Goal: Information Seeking & Learning: Learn about a topic

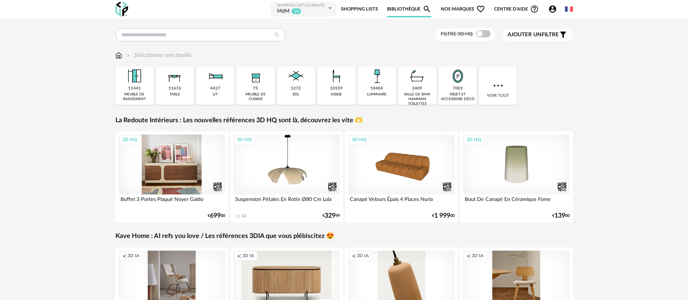
click at [173, 156] on div "3D HQ" at bounding box center [172, 165] width 107 height 60
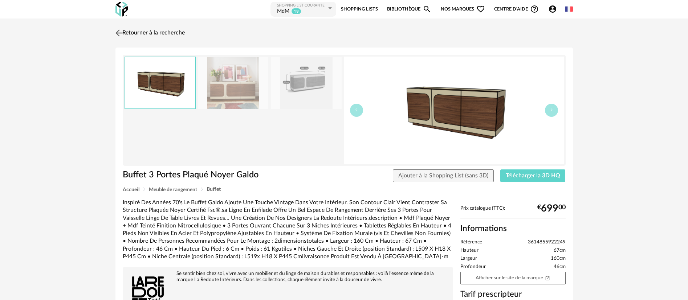
click at [157, 31] on link "Retourner à la recherche" at bounding box center [149, 33] width 71 height 16
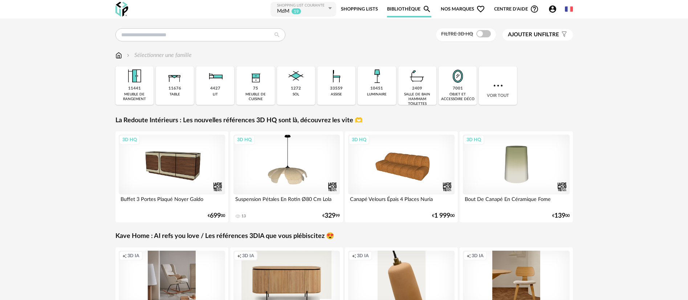
click at [629, 156] on div "Filtre 3D HQ Ajouter un filtre s Filter icon Filtrer par : Sélectionner une fam…" at bounding box center [344, 253] width 688 height 468
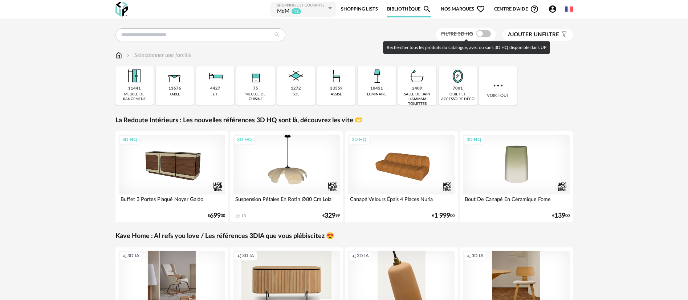
click at [480, 33] on span at bounding box center [483, 33] width 15 height 7
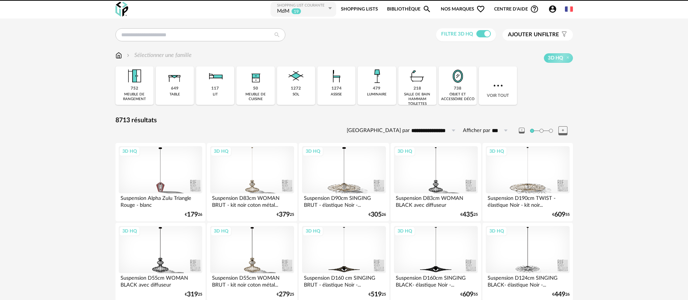
click at [466, 8] on span "Nos marques Heart Outline icon" at bounding box center [463, 9] width 44 height 16
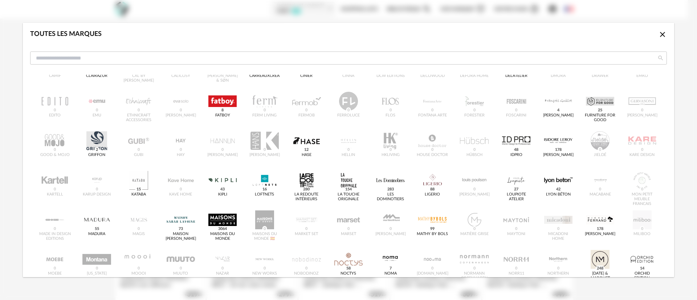
scroll to position [109, 0]
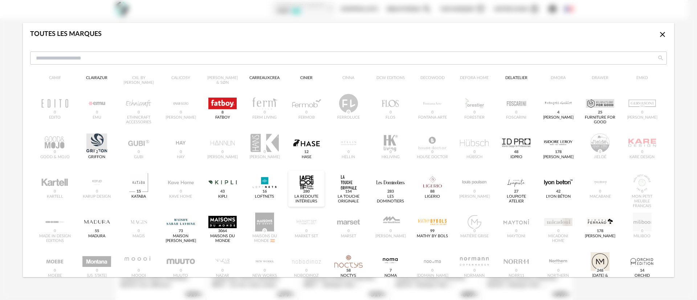
click at [305, 185] on div "dialog" at bounding box center [306, 182] width 28 height 19
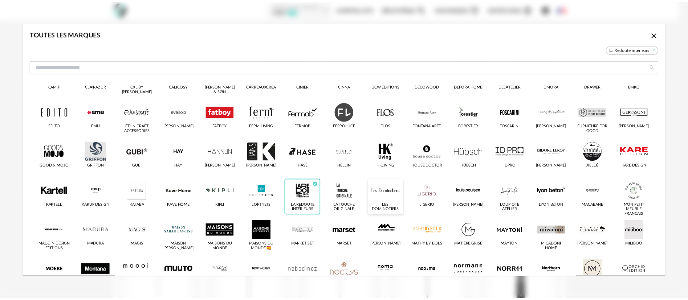
scroll to position [118, 0]
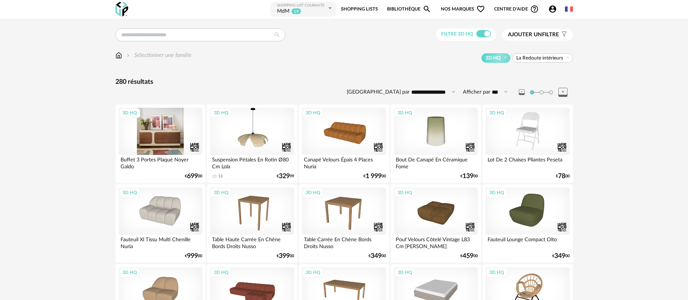
drag, startPoint x: 149, startPoint y: 131, endPoint x: 142, endPoint y: 133, distance: 7.1
click at [142, 133] on div "3D HQ" at bounding box center [161, 131] width 84 height 47
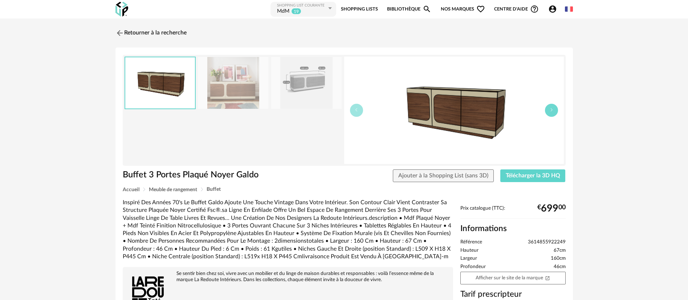
click at [554, 114] on button "button" at bounding box center [551, 110] width 13 height 13
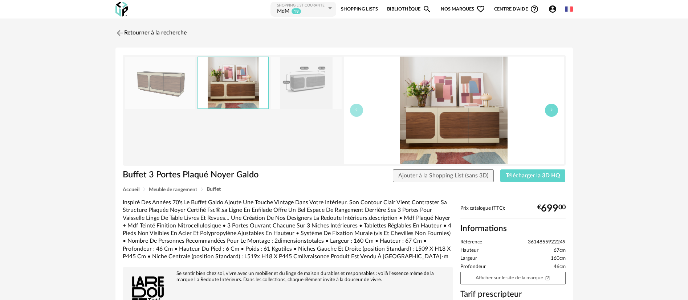
click at [554, 114] on button "button" at bounding box center [551, 110] width 13 height 13
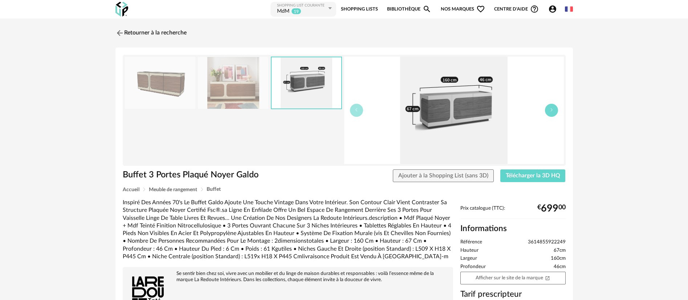
click at [554, 114] on button "button" at bounding box center [551, 110] width 13 height 13
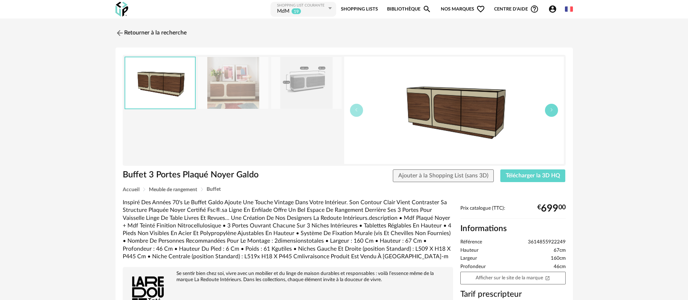
click at [550, 110] on icon "button" at bounding box center [551, 110] width 4 height 4
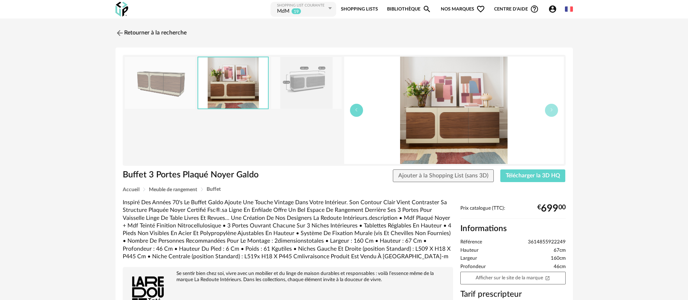
click at [360, 115] on button "button" at bounding box center [356, 110] width 13 height 13
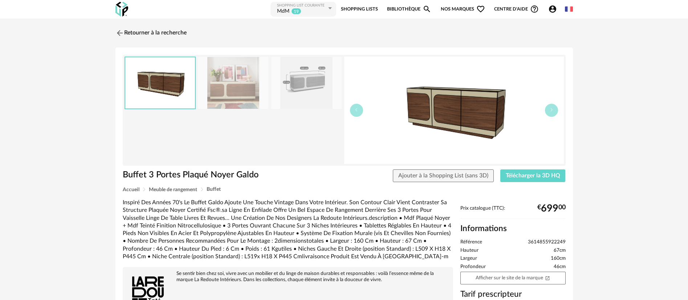
drag, startPoint x: 428, startPoint y: 117, endPoint x: 413, endPoint y: 105, distance: 19.3
click at [413, 105] on img at bounding box center [454, 110] width 220 height 107
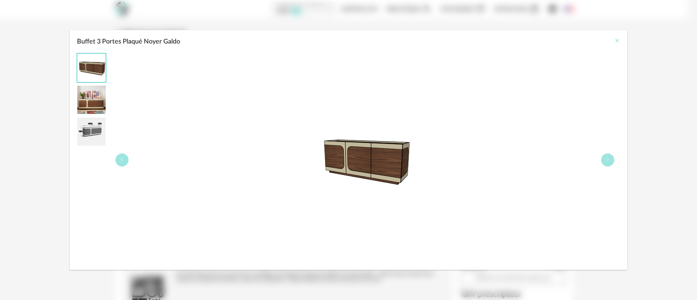
click at [617, 38] on icon "Close" at bounding box center [617, 41] width 6 height 6
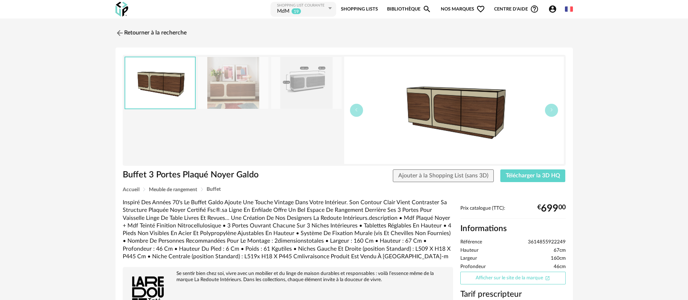
click at [503, 275] on link "Afficher sur le site de la marque Open In New icon" at bounding box center [512, 278] width 105 height 13
click at [134, 32] on link "Retourner à la recherche" at bounding box center [149, 33] width 71 height 16
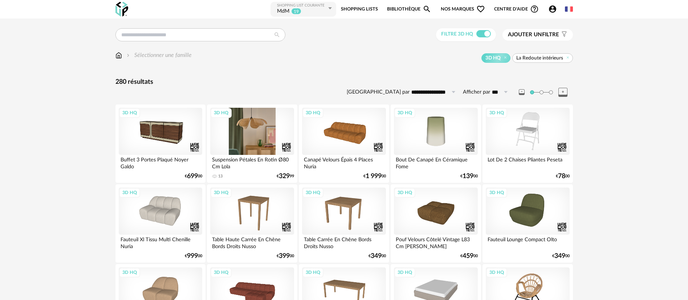
click at [259, 133] on div "3D HQ" at bounding box center [252, 131] width 84 height 47
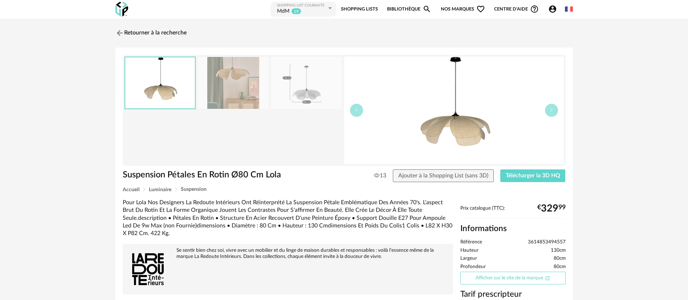
click at [488, 277] on link "Afficher sur le site de la marque Open In New icon" at bounding box center [512, 278] width 105 height 13
click at [170, 34] on link "Retourner à la recherche" at bounding box center [149, 33] width 71 height 16
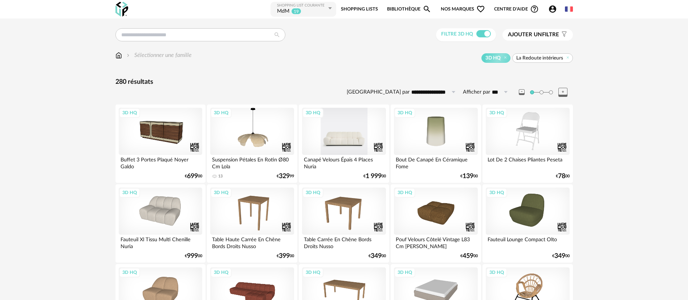
click at [339, 131] on div "3D HQ" at bounding box center [344, 131] width 84 height 47
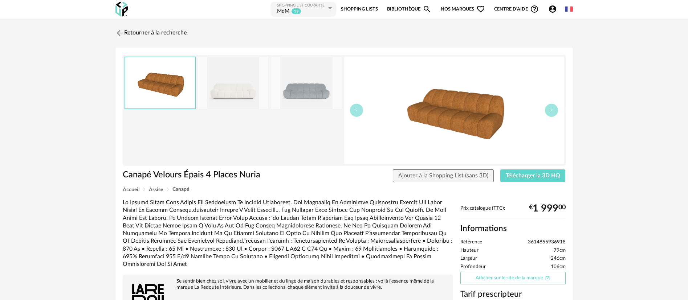
click at [497, 280] on link "Afficher sur le site de la marque Open In New icon" at bounding box center [512, 278] width 105 height 13
click at [138, 33] on link "Retourner à la recherche" at bounding box center [149, 33] width 71 height 16
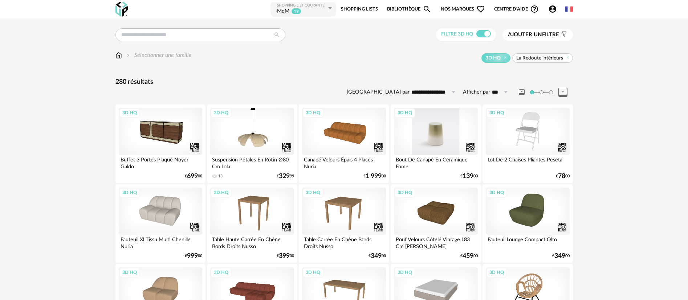
click at [424, 136] on div "3D HQ" at bounding box center [436, 131] width 84 height 47
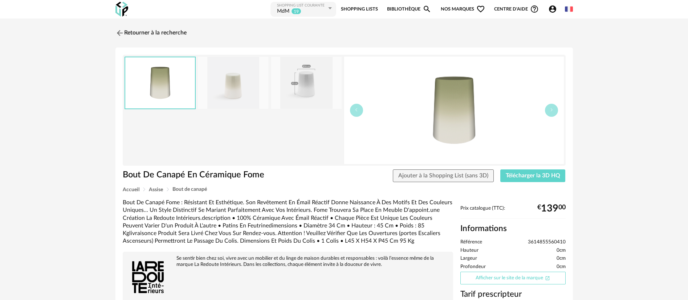
click at [479, 272] on link "Afficher sur le site de la marque Open In New icon" at bounding box center [512, 278] width 105 height 13
click at [507, 279] on link "Afficher sur le site de la marque Open In New icon" at bounding box center [512, 278] width 105 height 13
click at [131, 36] on link "Retourner à la recherche" at bounding box center [149, 33] width 71 height 16
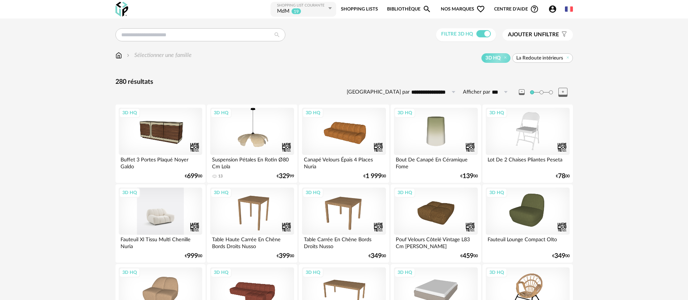
click at [159, 215] on div "3D HQ" at bounding box center [161, 211] width 84 height 47
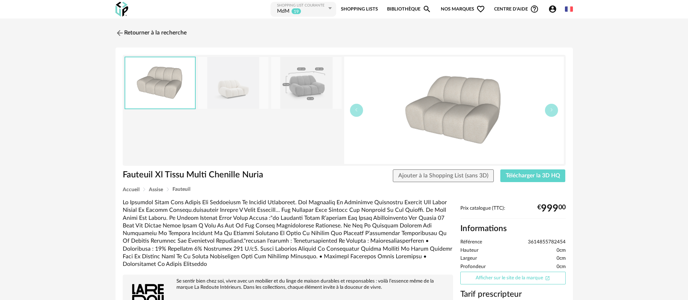
click at [487, 277] on link "Afficher sur le site de la marque Open In New icon" at bounding box center [512, 278] width 105 height 13
click at [493, 280] on link "Afficher sur le site de la marque Open In New icon" at bounding box center [512, 278] width 105 height 13
click at [156, 31] on link "Retourner à la recherche" at bounding box center [149, 33] width 71 height 16
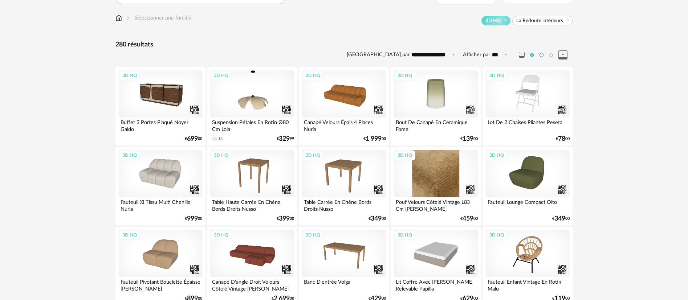
scroll to position [54, 0]
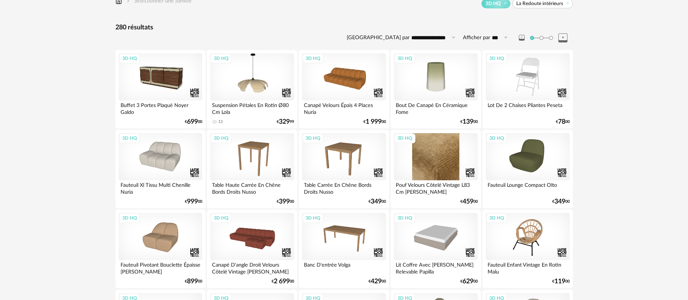
click at [426, 163] on div "3D HQ" at bounding box center [436, 156] width 84 height 47
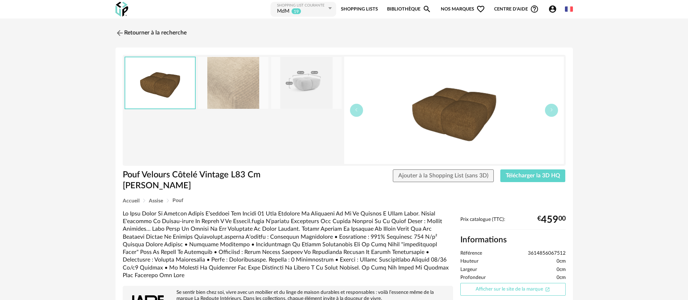
click at [500, 283] on link "Afficher sur le site de la marque Open In New icon" at bounding box center [512, 289] width 105 height 13
click at [133, 35] on link "Retourner à la recherche" at bounding box center [149, 33] width 71 height 16
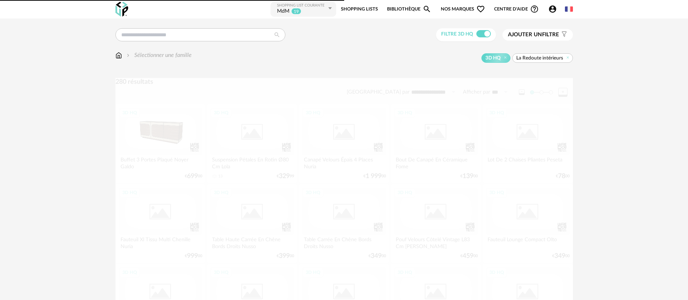
scroll to position [54, 0]
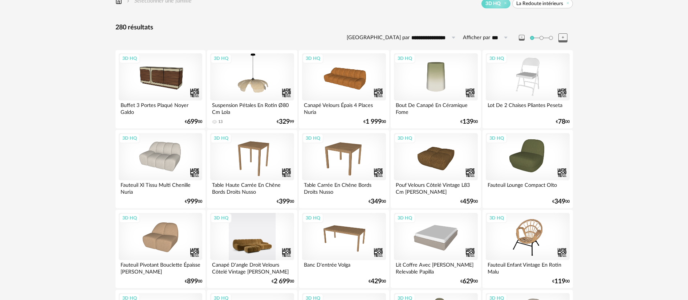
click at [247, 246] on div "3D HQ" at bounding box center [252, 236] width 84 height 47
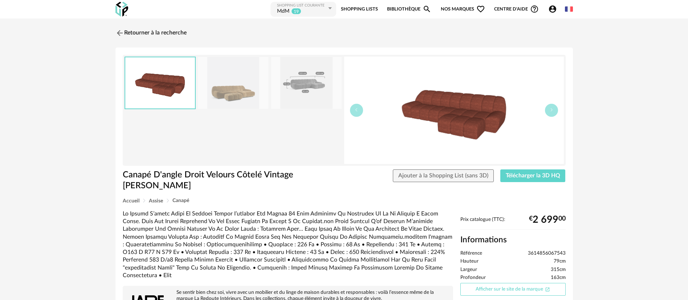
click at [488, 288] on link "Afficher sur le site de la marque Open In New icon" at bounding box center [512, 289] width 105 height 13
click at [162, 29] on link "Retourner à la recherche" at bounding box center [149, 33] width 71 height 16
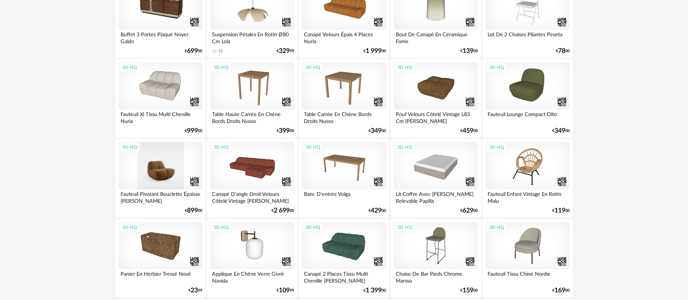
scroll to position [163, 0]
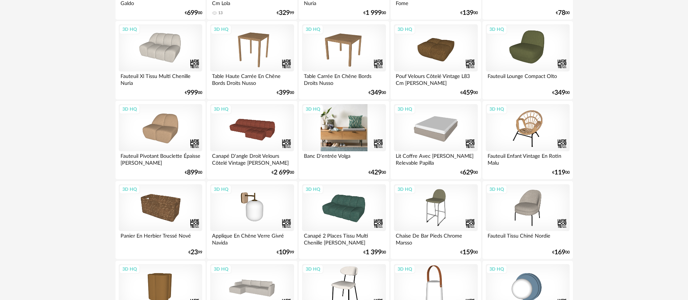
click at [354, 134] on div "3D HQ" at bounding box center [344, 127] width 84 height 47
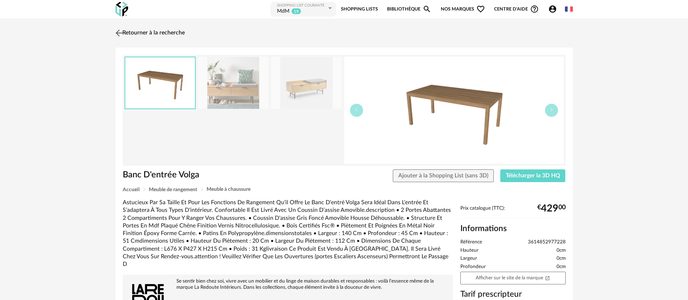
click at [175, 35] on link "Retourner à la recherche" at bounding box center [149, 33] width 71 height 16
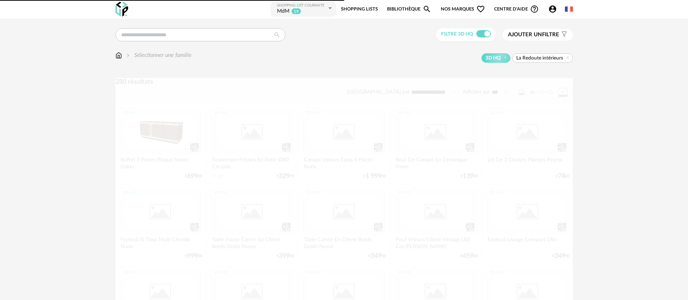
scroll to position [163, 0]
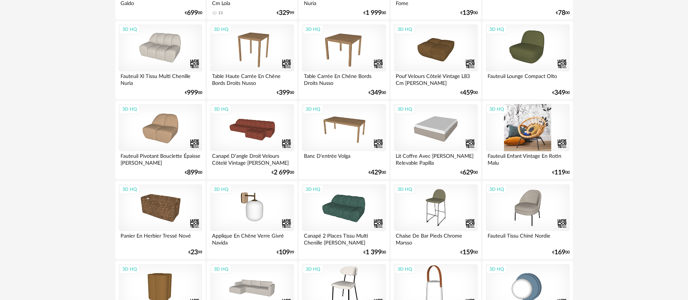
click at [526, 133] on div "3D HQ" at bounding box center [528, 127] width 84 height 47
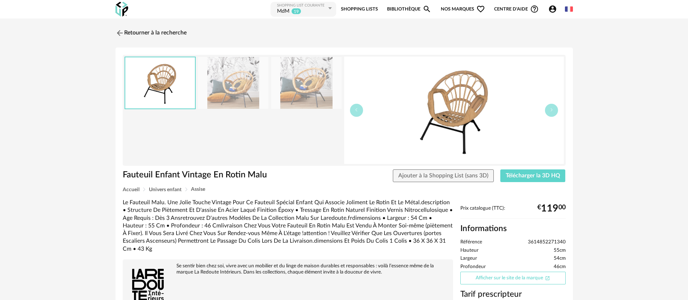
click at [509, 280] on link "Afficher sur le site de la marque Open In New icon" at bounding box center [512, 278] width 105 height 13
click at [152, 33] on link "Retourner à la recherche" at bounding box center [149, 33] width 71 height 16
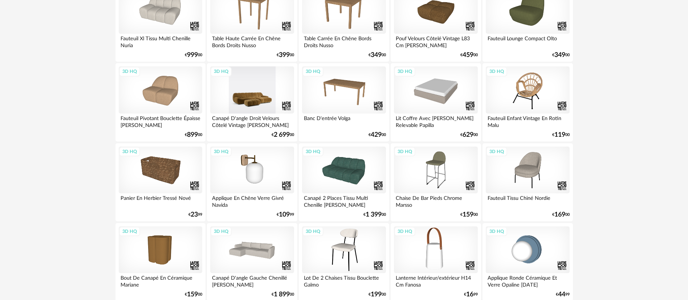
scroll to position [218, 0]
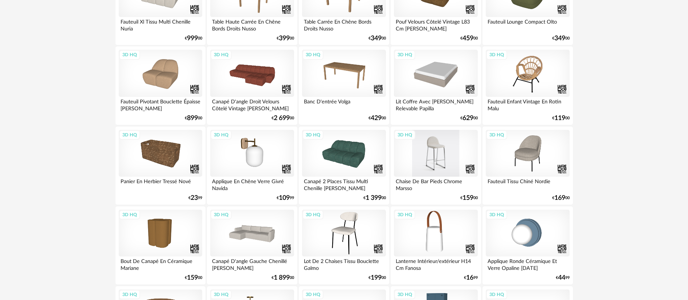
click at [438, 162] on div "3D HQ" at bounding box center [436, 153] width 84 height 47
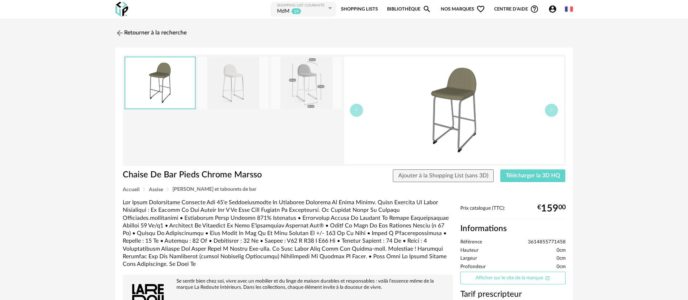
click at [509, 275] on link "Afficher sur le site de la marque Open In New icon" at bounding box center [512, 278] width 105 height 13
click at [140, 32] on link "Retourner à la recherche" at bounding box center [149, 33] width 71 height 16
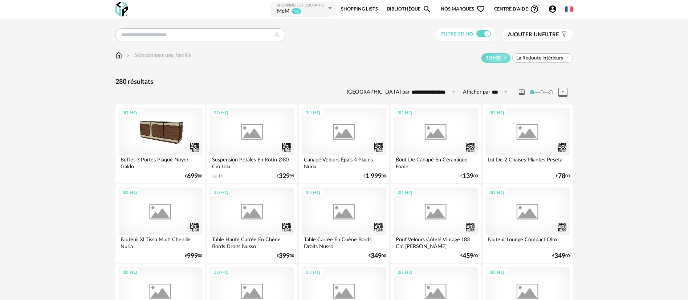
scroll to position [218, 0]
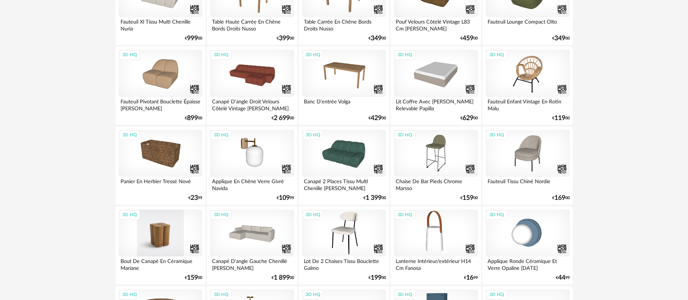
click at [164, 234] on div "3D HQ" at bounding box center [161, 233] width 84 height 47
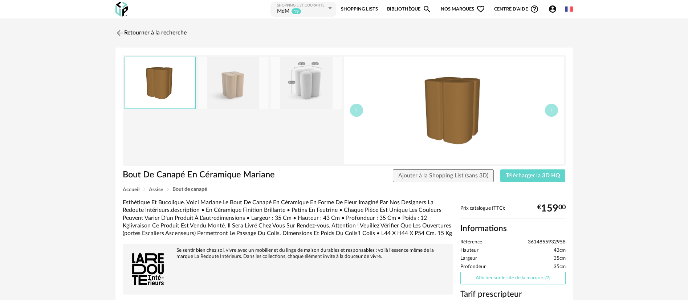
click at [487, 278] on link "Afficher sur le site de la marque Open In New icon" at bounding box center [512, 278] width 105 height 13
click at [166, 29] on link "Retourner à la recherche" at bounding box center [149, 33] width 71 height 16
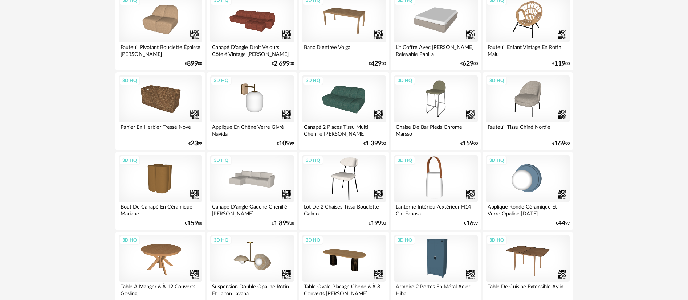
scroll to position [327, 0]
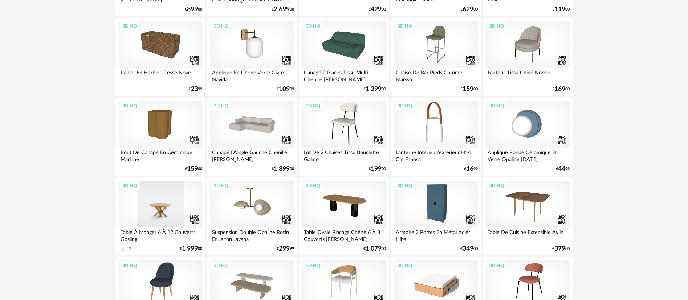
click at [162, 206] on div "3D HQ" at bounding box center [161, 204] width 84 height 47
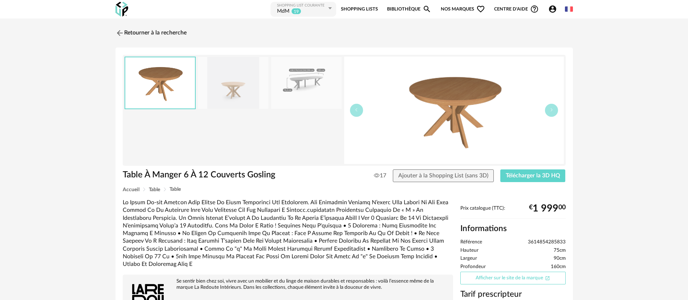
click at [517, 276] on link "Afficher sur le site de la marque Open In New icon" at bounding box center [512, 278] width 105 height 13
click at [148, 31] on link "Retourner à la recherche" at bounding box center [149, 33] width 71 height 16
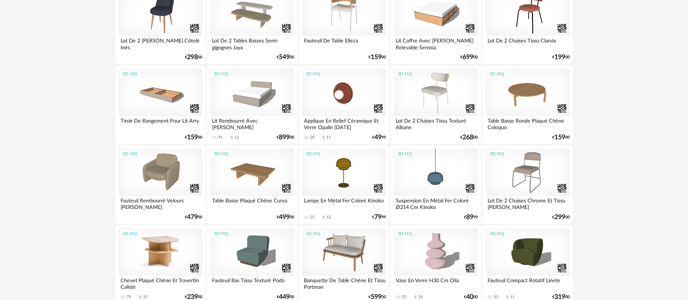
scroll to position [599, 0]
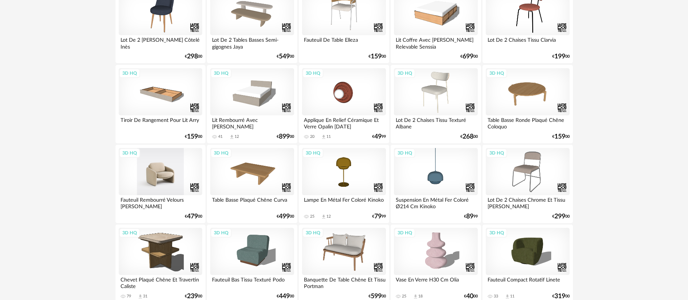
click at [165, 167] on div "3D HQ" at bounding box center [161, 171] width 84 height 47
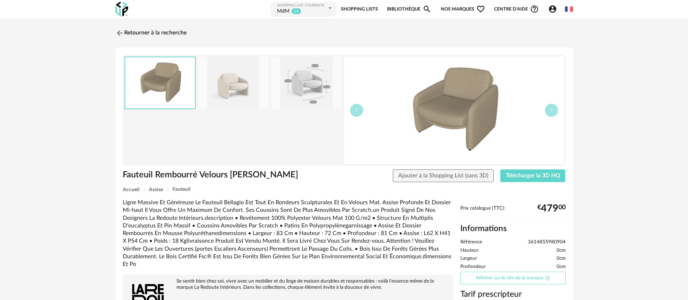
click at [511, 276] on link "Afficher sur le site de la marque Open In New icon" at bounding box center [512, 278] width 105 height 13
click at [164, 30] on link "Retourner à la recherche" at bounding box center [149, 33] width 71 height 16
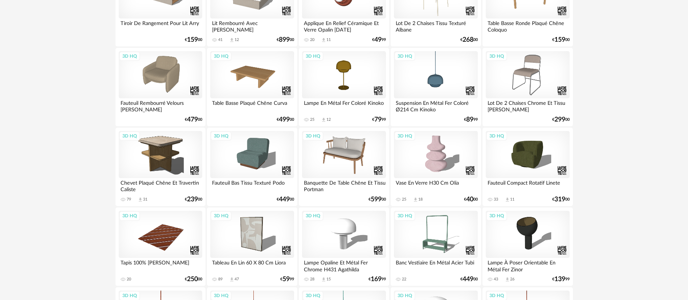
scroll to position [708, 0]
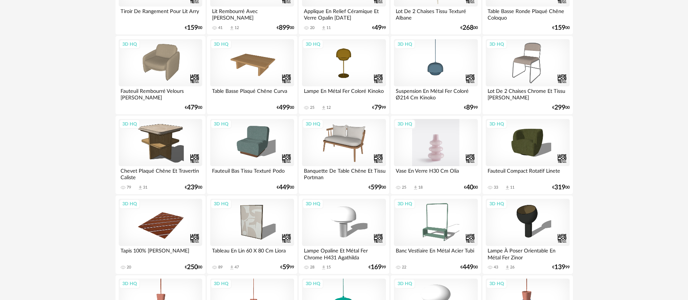
click at [436, 146] on div "3D HQ" at bounding box center [436, 142] width 84 height 47
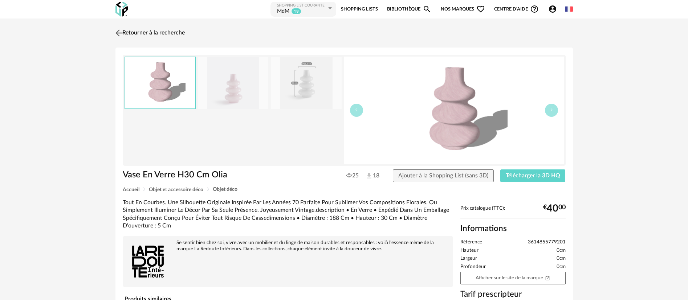
click at [158, 34] on link "Retourner à la recherche" at bounding box center [149, 33] width 71 height 16
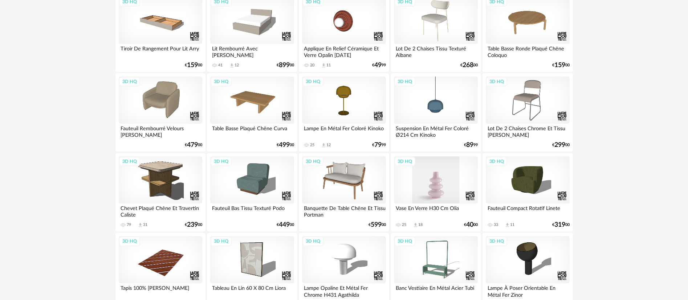
scroll to position [654, 0]
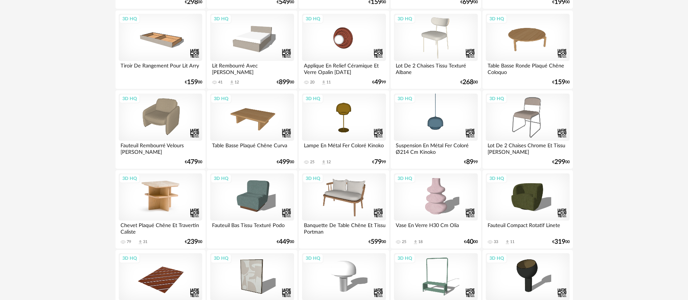
click at [159, 196] on div "3D HQ" at bounding box center [161, 197] width 84 height 47
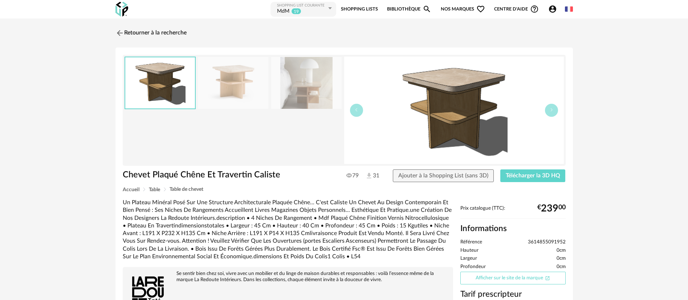
click at [514, 277] on link "Afficher sur le site de la marque Open In New icon" at bounding box center [512, 278] width 105 height 13
click at [156, 30] on link "Retourner à la recherche" at bounding box center [149, 33] width 71 height 16
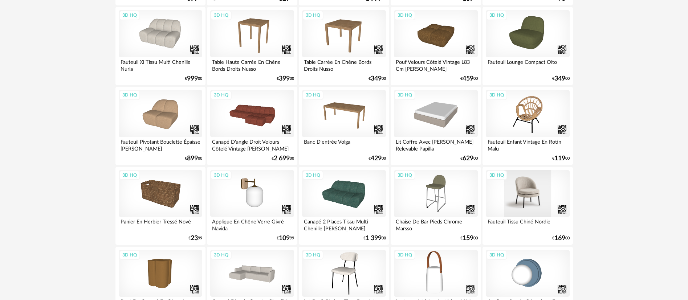
scroll to position [163, 0]
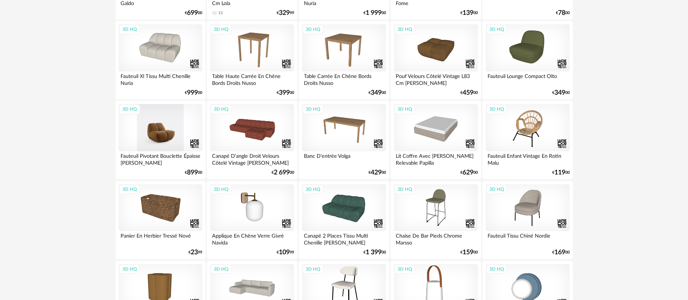
click at [162, 126] on div "3D HQ" at bounding box center [161, 127] width 84 height 47
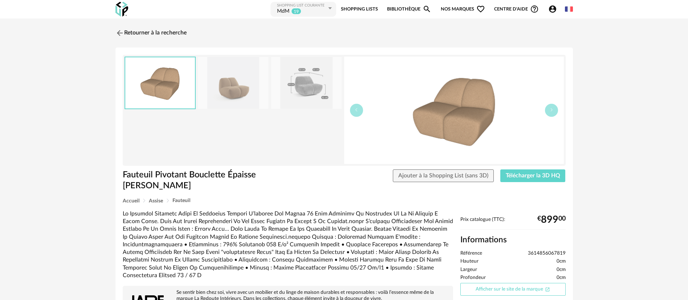
click at [508, 283] on link "Afficher sur le site de la marque Open In New icon" at bounding box center [512, 289] width 105 height 13
click at [166, 31] on link "Retourner à la recherche" at bounding box center [149, 33] width 71 height 16
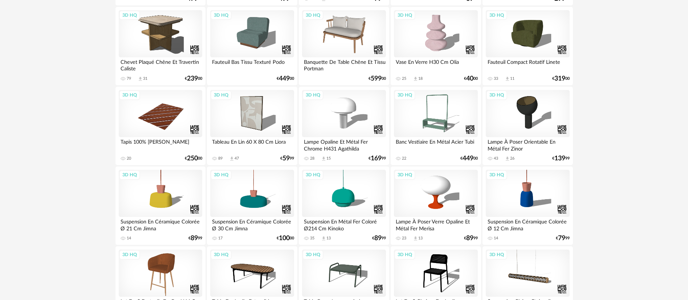
scroll to position [871, 0]
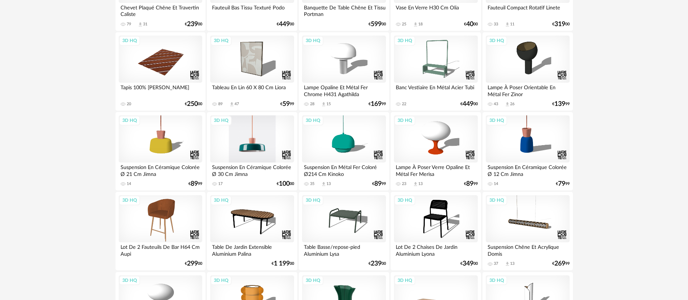
click at [243, 150] on div "3D HQ" at bounding box center [252, 138] width 84 height 47
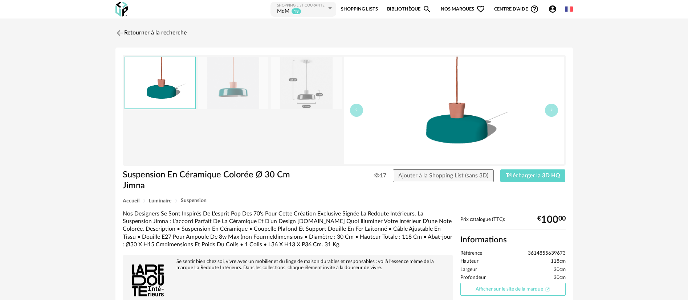
click at [507, 287] on link "Afficher sur le site de la marque Open In New icon" at bounding box center [512, 289] width 105 height 13
click at [163, 33] on link "Retourner à la recherche" at bounding box center [149, 33] width 71 height 16
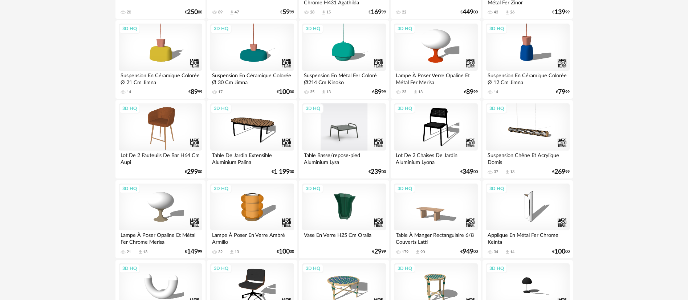
scroll to position [980, 0]
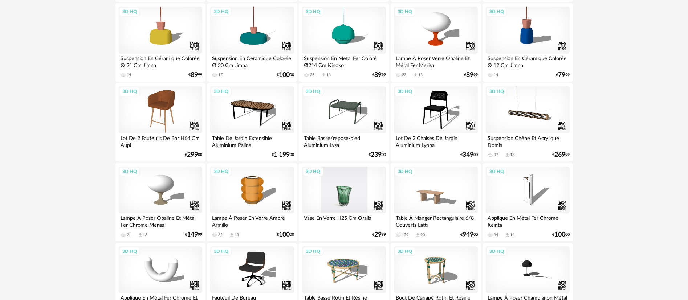
click at [341, 191] on div "3D HQ" at bounding box center [344, 190] width 84 height 47
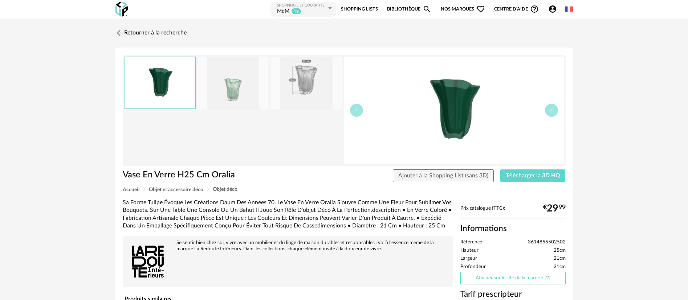
click at [484, 276] on link "Afficher sur le site de la marque Open In New icon" at bounding box center [512, 278] width 105 height 13
click at [133, 33] on link "Retourner à la recherche" at bounding box center [149, 33] width 71 height 16
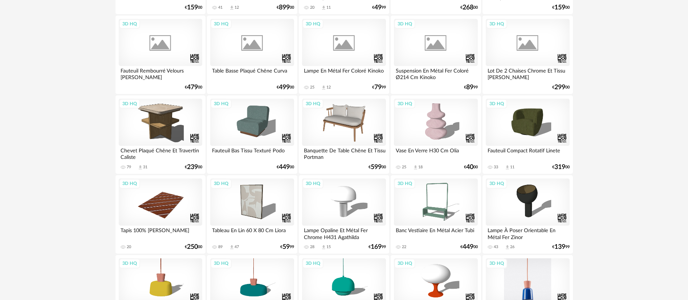
scroll to position [708, 0]
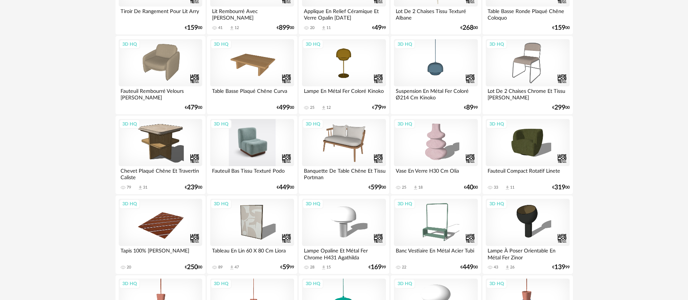
click at [246, 141] on div "3D HQ" at bounding box center [252, 142] width 84 height 47
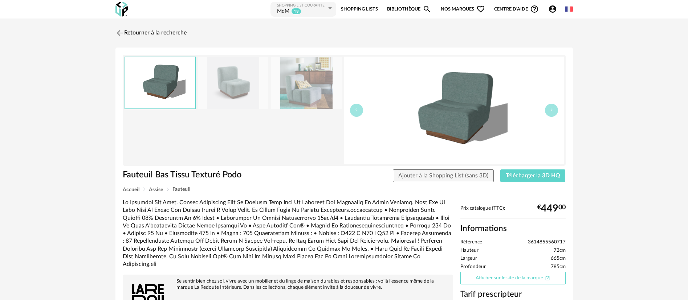
click at [481, 280] on link "Afficher sur le site de la marque Open In New icon" at bounding box center [512, 278] width 105 height 13
click at [159, 31] on link "Retourner à la recherche" at bounding box center [149, 33] width 71 height 16
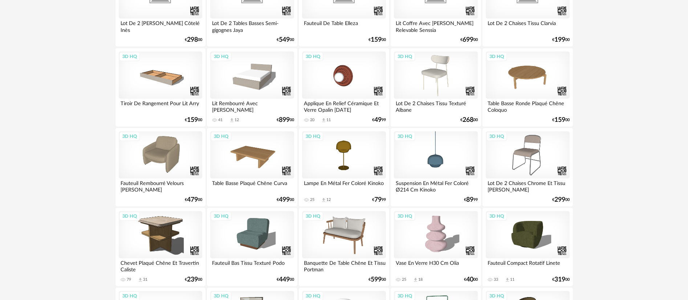
scroll to position [599, 0]
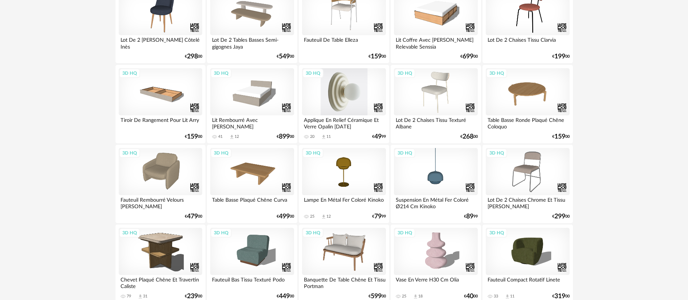
click at [340, 90] on div "3D HQ" at bounding box center [344, 91] width 84 height 47
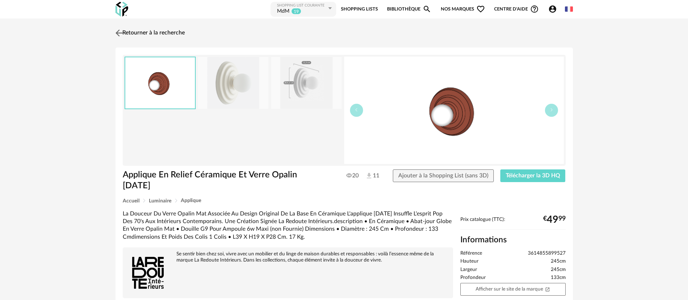
click at [159, 28] on link "Retourner à la recherche" at bounding box center [149, 33] width 71 height 16
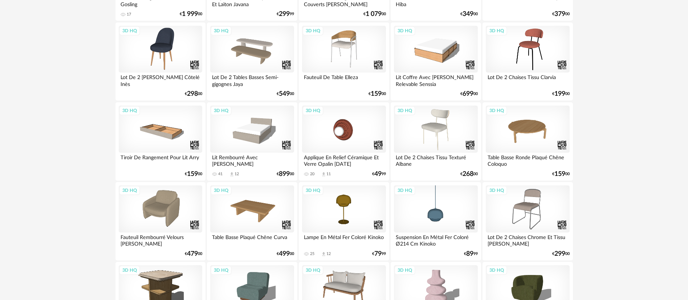
scroll to position [545, 0]
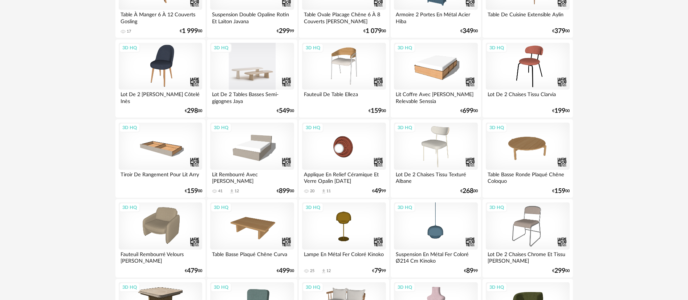
click at [258, 72] on div "3D HQ" at bounding box center [252, 66] width 84 height 47
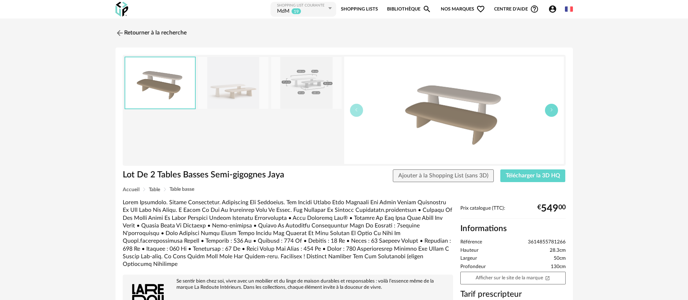
click at [552, 113] on button "button" at bounding box center [551, 110] width 13 height 13
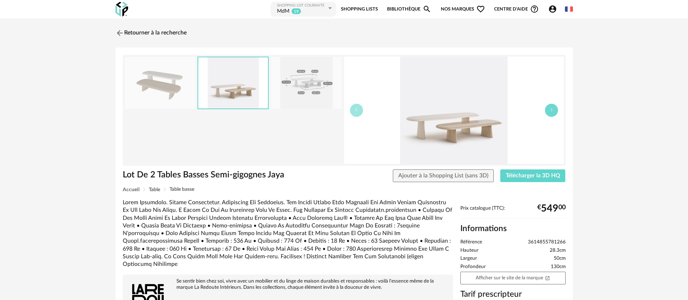
click at [552, 113] on button "button" at bounding box center [551, 110] width 13 height 13
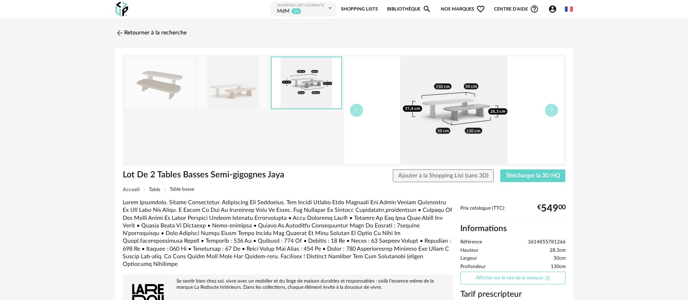
click at [470, 278] on link "Afficher sur le site de la marque Open In New icon" at bounding box center [512, 278] width 105 height 13
click at [137, 36] on link "Retourner à la recherche" at bounding box center [149, 33] width 71 height 16
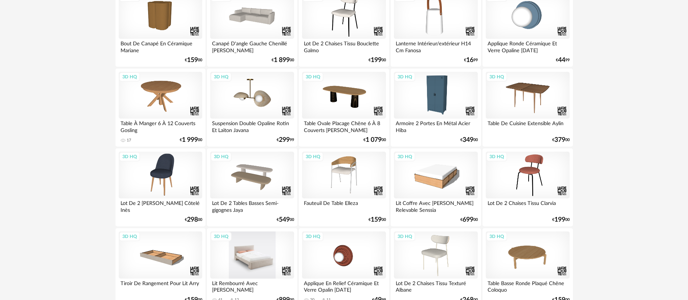
scroll to position [381, 0]
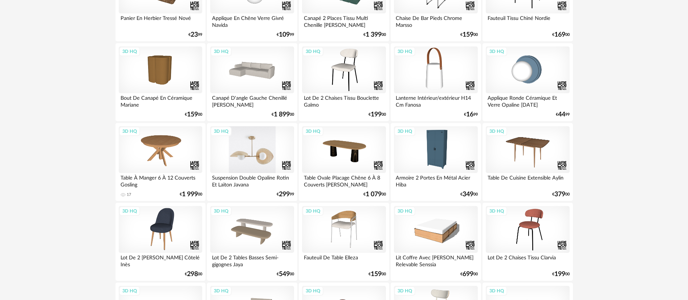
click at [250, 154] on div "3D HQ" at bounding box center [252, 149] width 84 height 47
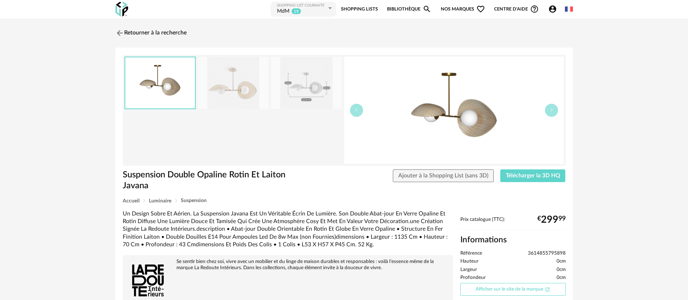
click at [511, 289] on link "Afficher sur le site de la marque Open In New icon" at bounding box center [512, 289] width 105 height 13
click at [175, 32] on link "Retourner à la recherche" at bounding box center [149, 33] width 71 height 16
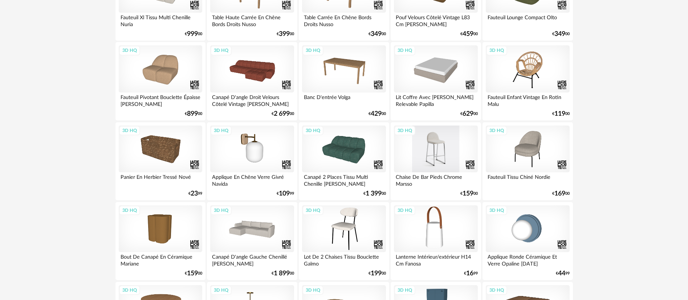
scroll to position [218, 0]
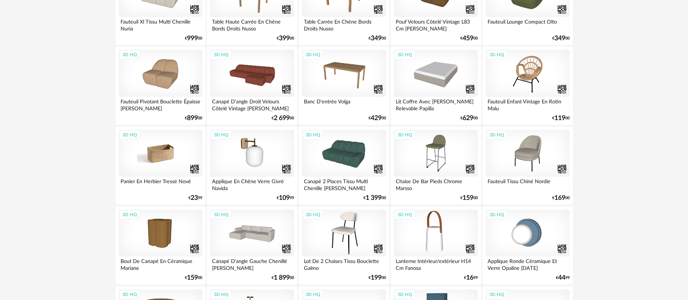
click at [158, 153] on div "3D HQ" at bounding box center [161, 153] width 84 height 47
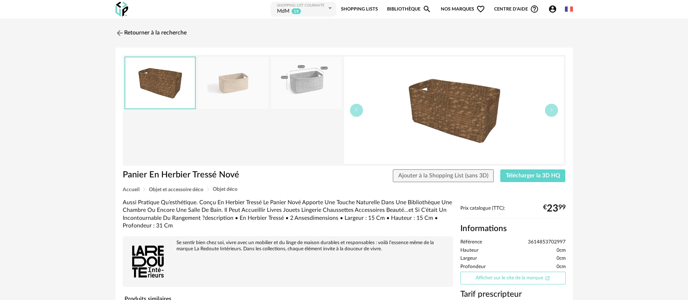
click at [511, 273] on link "Afficher sur le site de la marque Open In New icon" at bounding box center [512, 278] width 105 height 13
click at [159, 32] on link "Retourner à la recherche" at bounding box center [149, 33] width 71 height 16
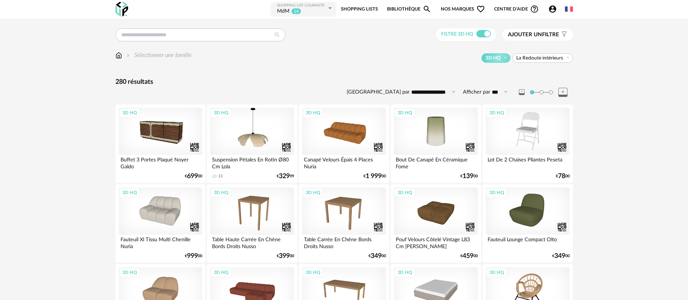
click at [125, 10] on img at bounding box center [121, 9] width 13 height 15
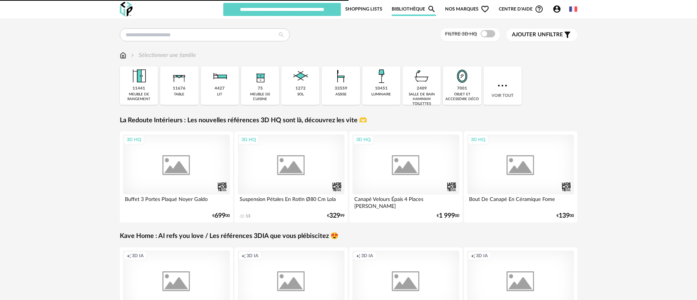
type input "***"
